Goal: Answer question/provide support

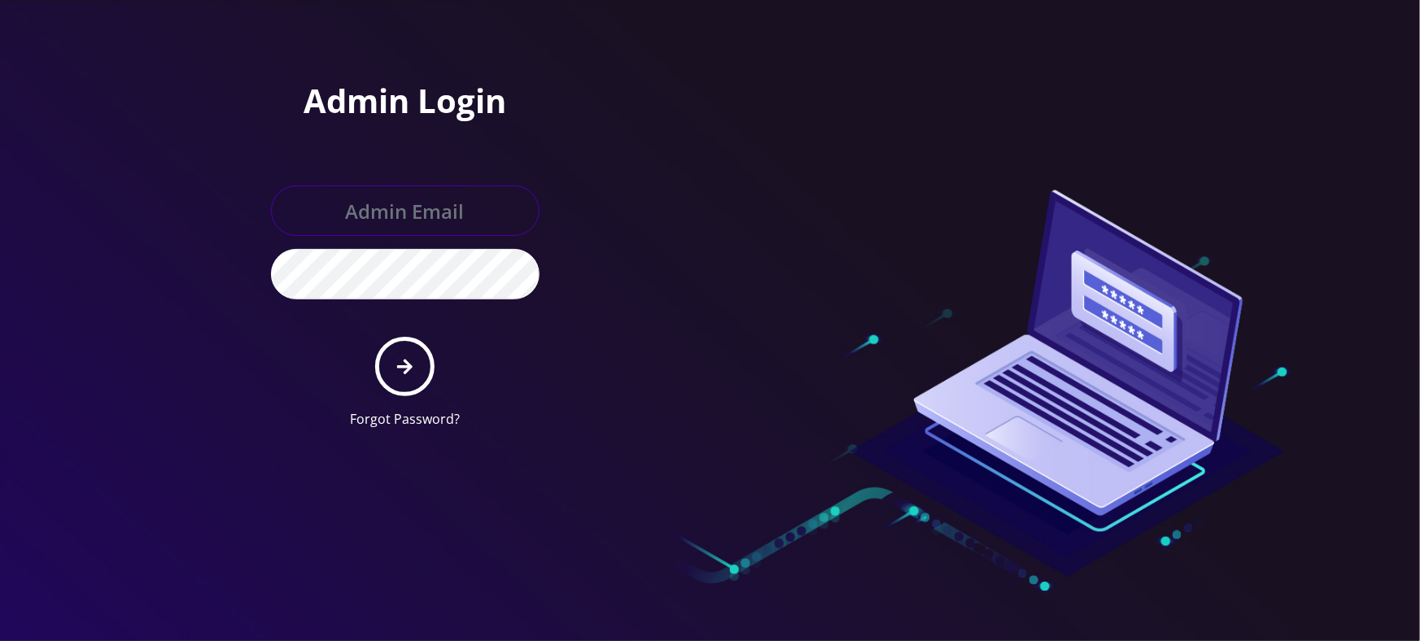
type input "tyriek@teltik.com"
click at [419, 393] on form "tyriek@teltik.com Forgot Password?" at bounding box center [405, 306] width 268 height 243
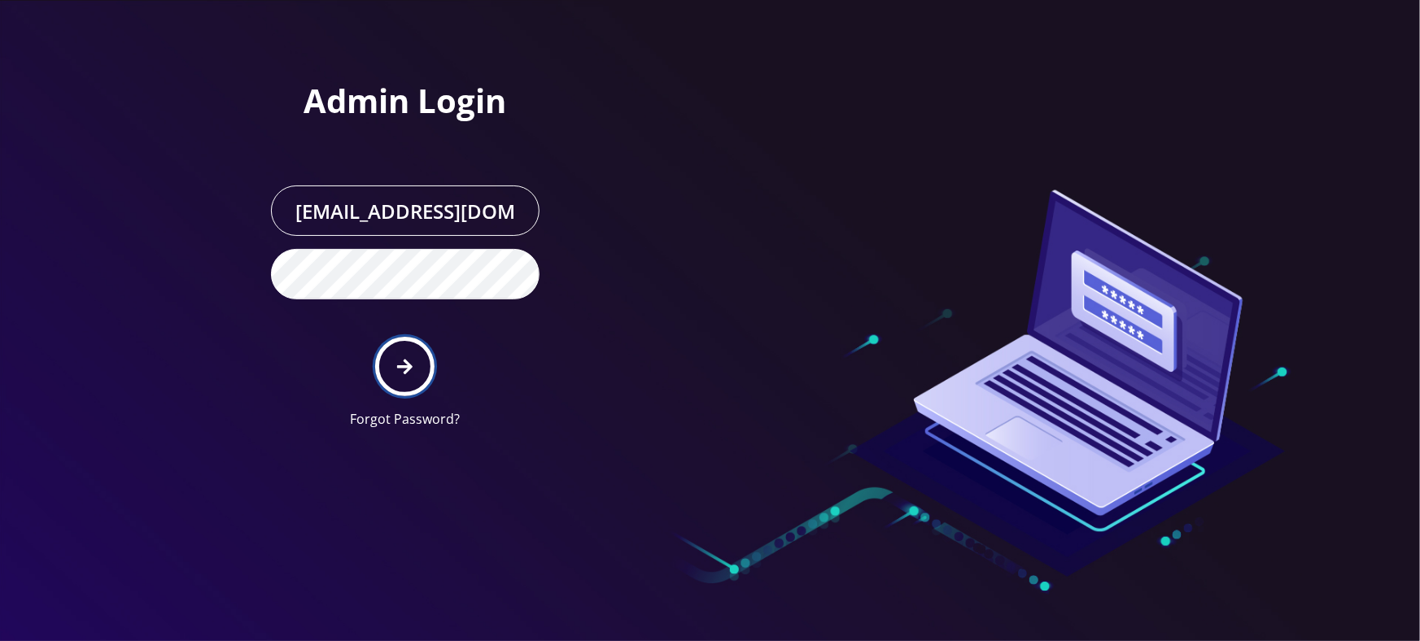
click at [399, 369] on icon "submit" at bounding box center [404, 367] width 15 height 18
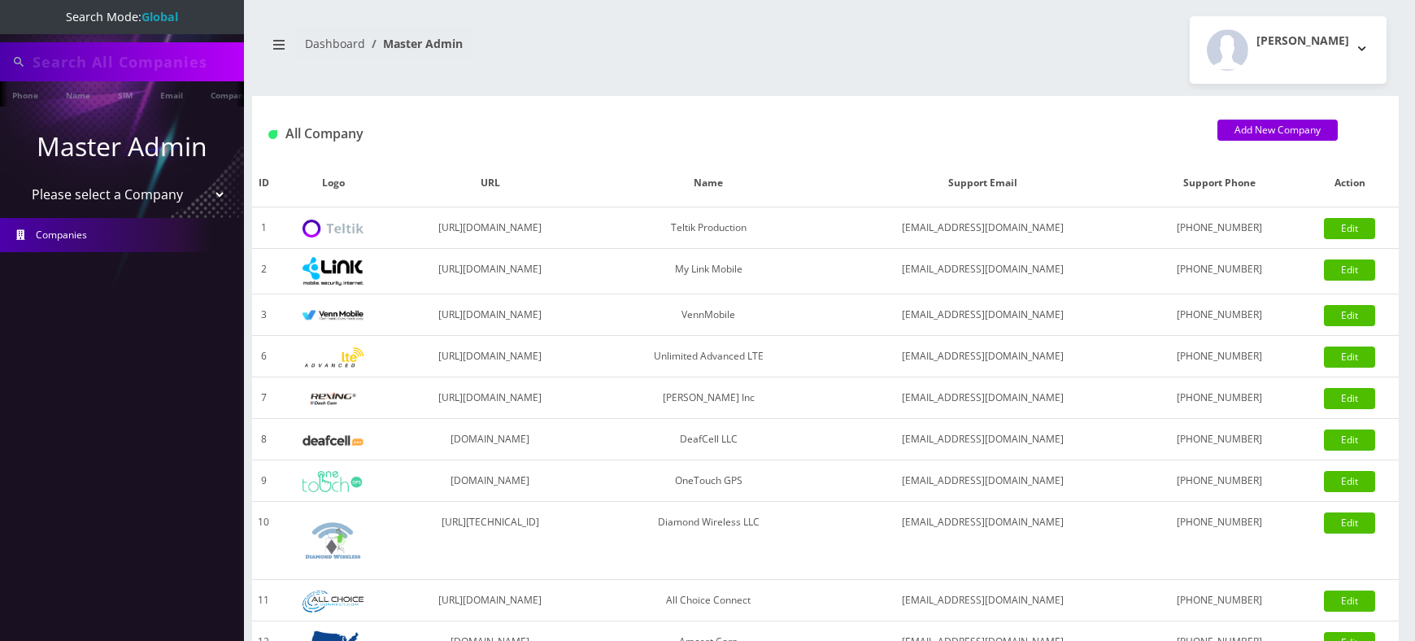
type input "[PERSON_NAME]"
click at [79, 191] on select "Please select a Company Teltik Production My Link Mobile VennMobile Unlimited A…" at bounding box center [122, 196] width 207 height 31
select select "1"
click at [19, 181] on select "Please select a Company Teltik Production My Link Mobile VennMobile Unlimited A…" at bounding box center [122, 196] width 207 height 31
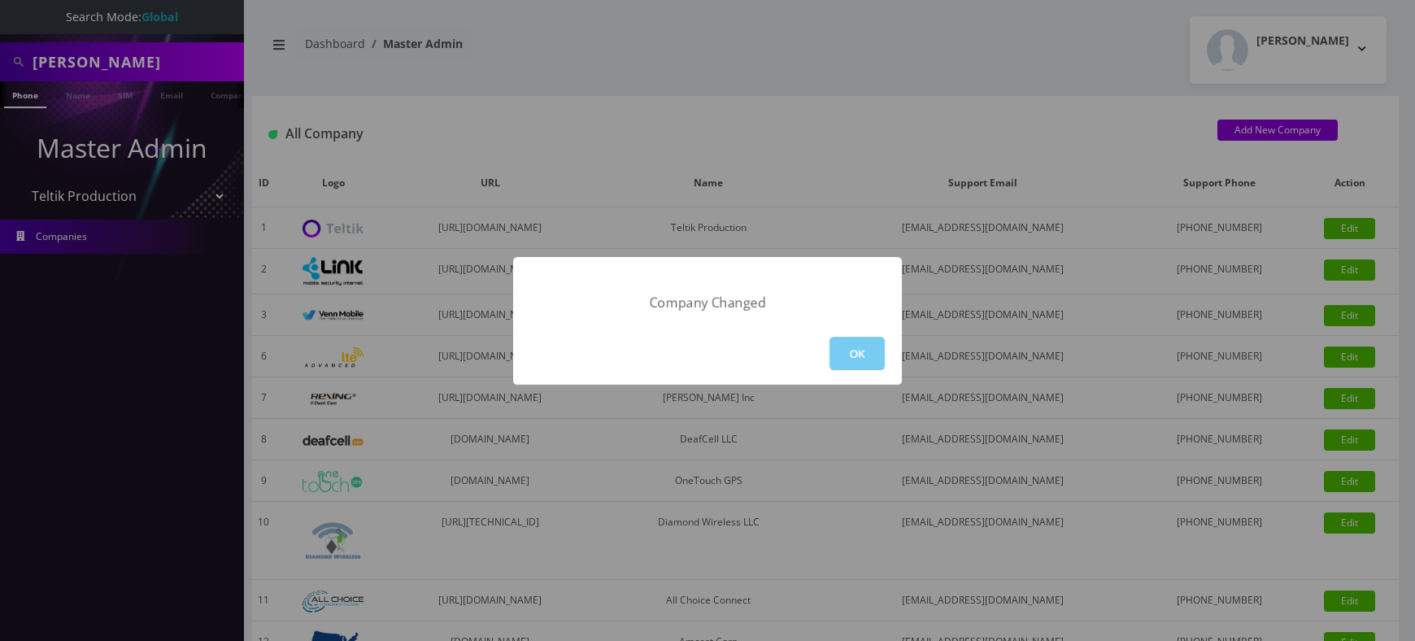
click at [830, 340] on button "OK" at bounding box center [857, 353] width 55 height 33
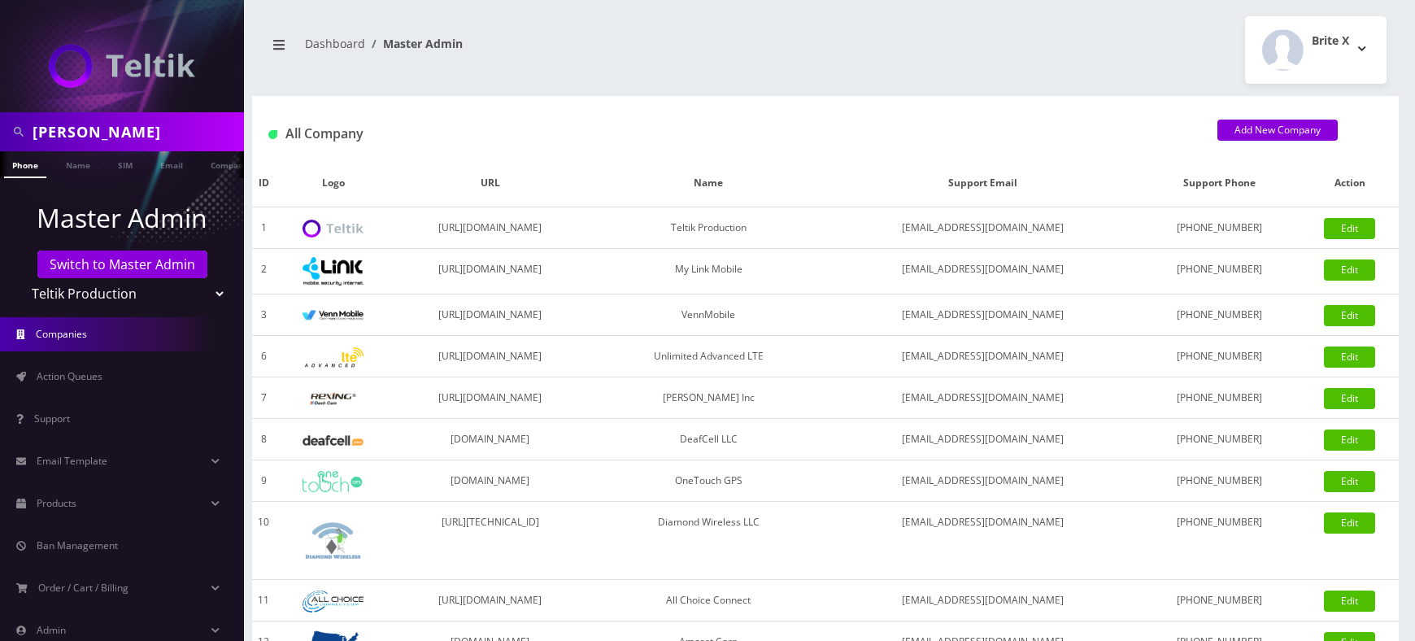
click at [120, 398] on li "Support" at bounding box center [122, 419] width 244 height 42
click at [114, 390] on link "Action Queues" at bounding box center [122, 377] width 244 height 34
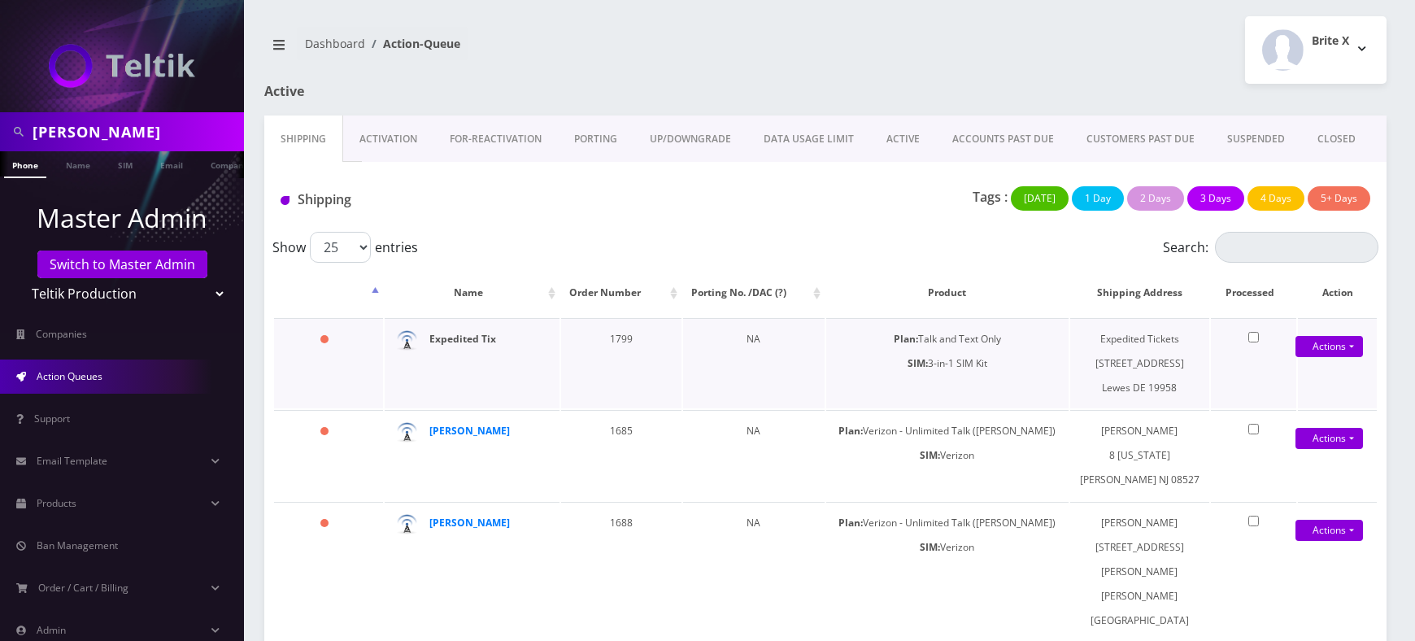
click at [477, 336] on strong "Expedited Tix" at bounding box center [463, 339] width 67 height 14
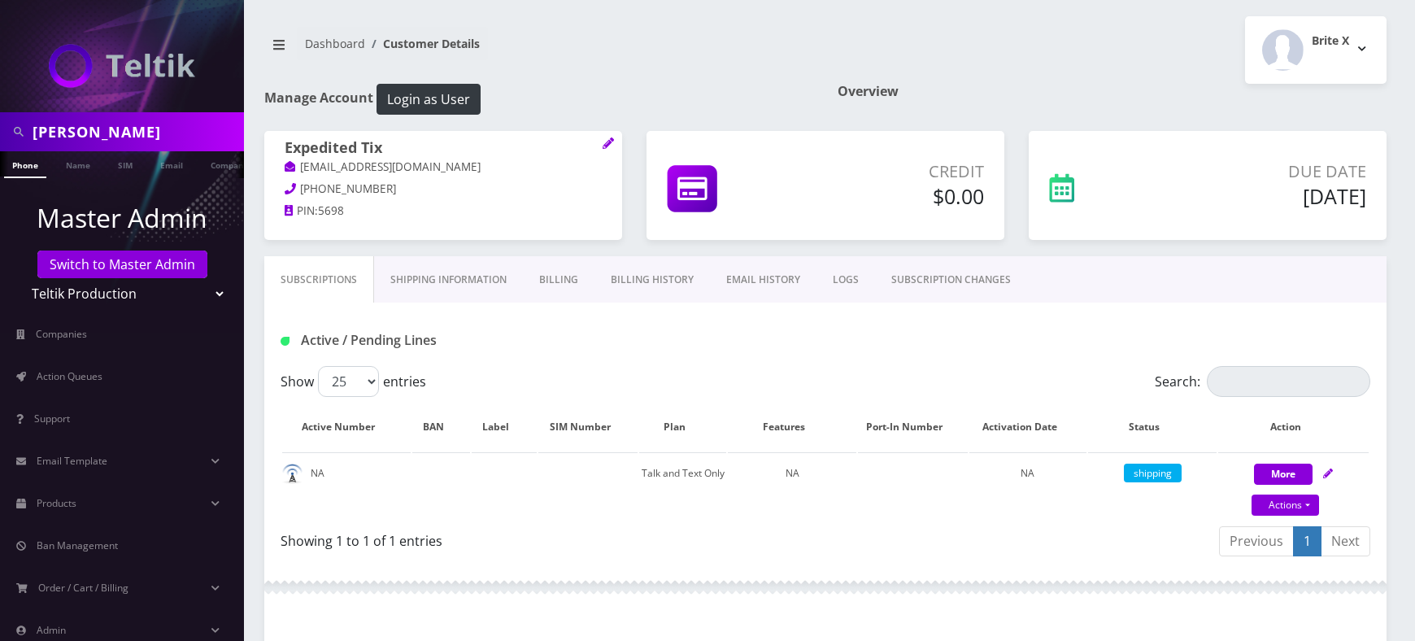
click at [469, 268] on link "Shipping Information" at bounding box center [448, 279] width 149 height 47
